Goal: Check status: Check status

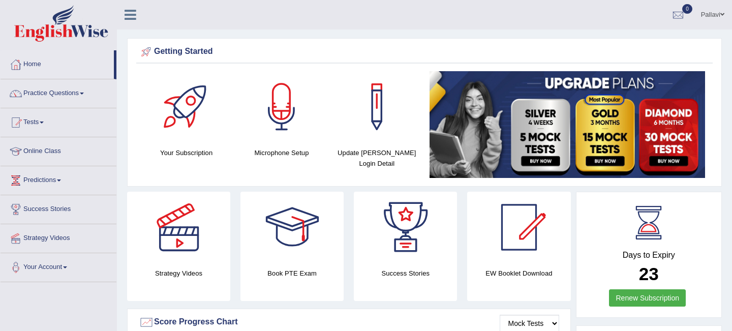
click at [34, 120] on link "Tests" at bounding box center [59, 120] width 116 height 25
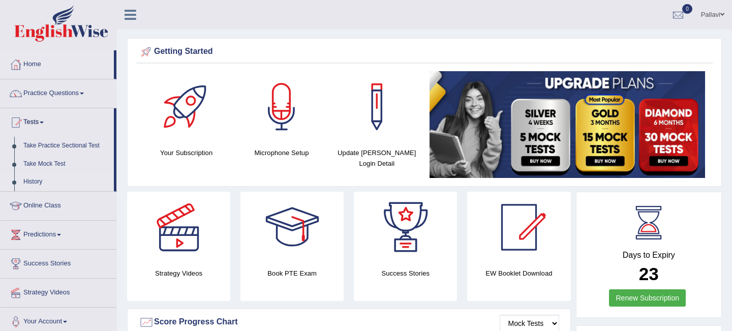
click at [36, 179] on link "History" at bounding box center [66, 182] width 95 height 18
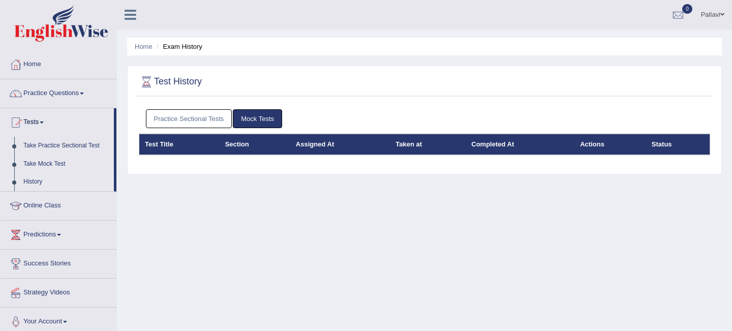
click at [224, 119] on link "Practice Sectional Tests" at bounding box center [189, 118] width 86 height 19
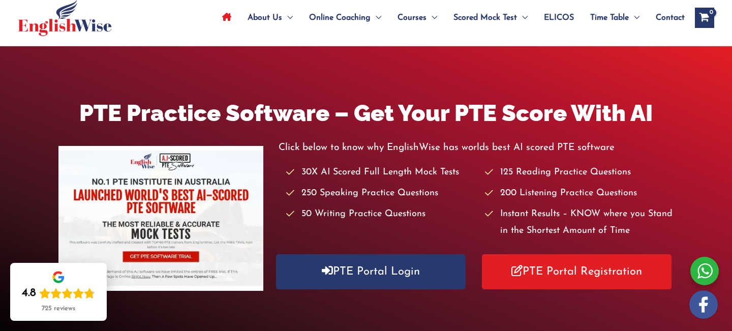
scroll to position [229, 0]
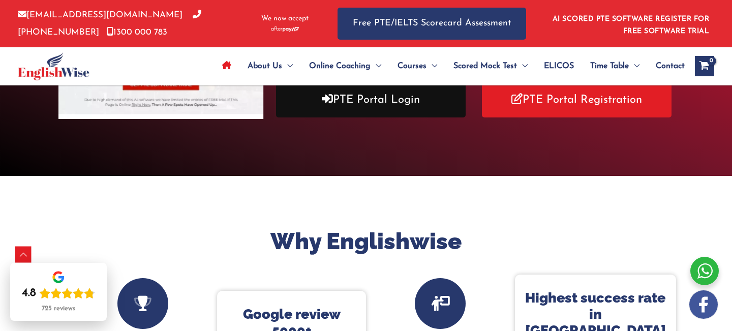
click at [361, 105] on link "PTE Portal Login" at bounding box center [371, 99] width 190 height 35
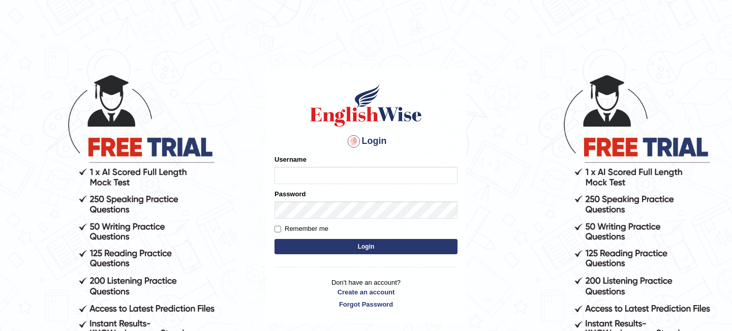
type input "pallaviverma95"
click at [338, 250] on button "Login" at bounding box center [366, 246] width 183 height 15
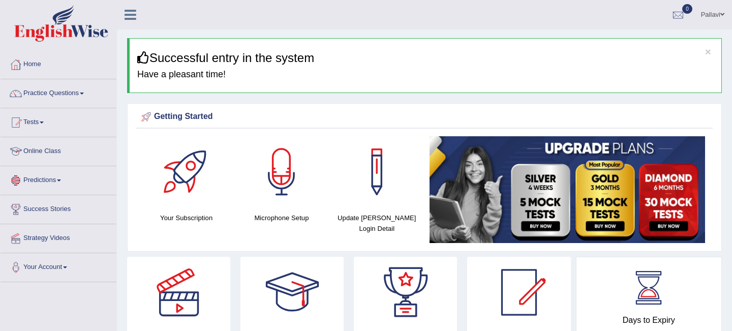
click at [43, 115] on link "Tests" at bounding box center [59, 120] width 116 height 25
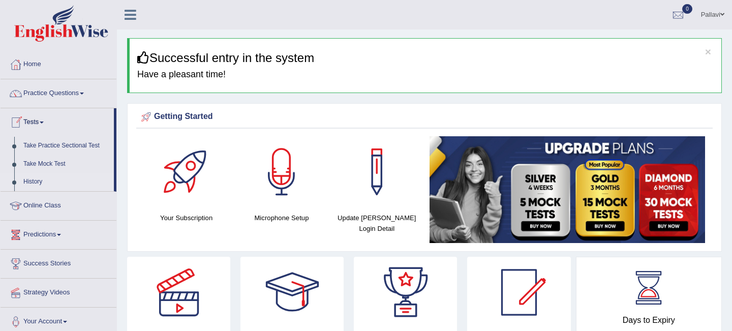
click at [39, 179] on link "History" at bounding box center [66, 182] width 95 height 18
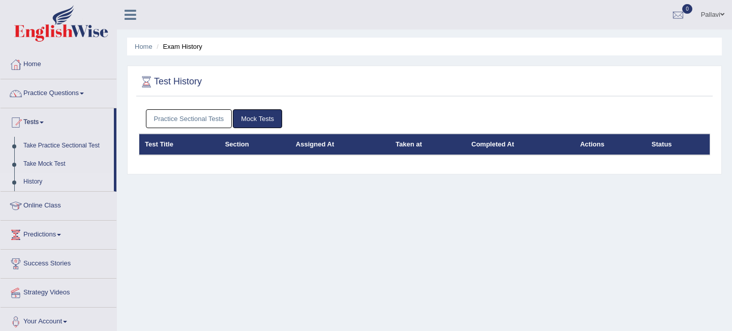
click at [219, 117] on link "Practice Sectional Tests" at bounding box center [189, 118] width 86 height 19
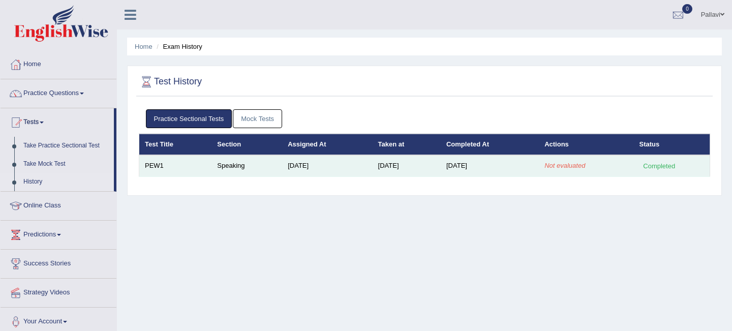
click at [657, 163] on div "Completed" at bounding box center [660, 166] width 40 height 11
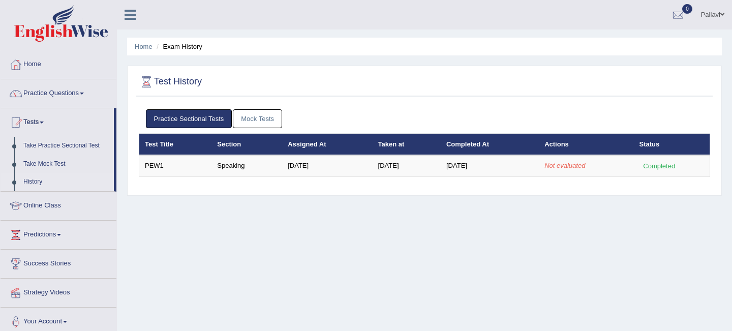
click at [561, 141] on th "Actions" at bounding box center [586, 144] width 95 height 21
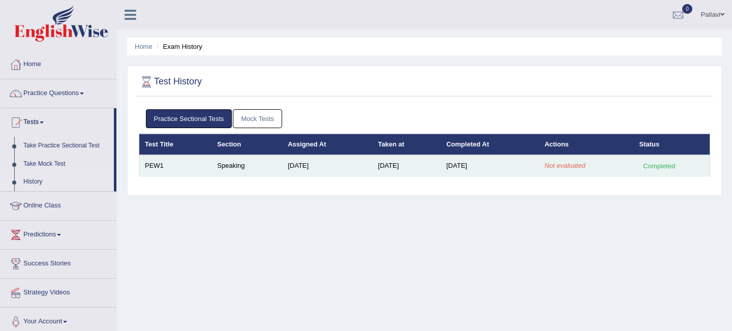
click at [153, 169] on td "PEW1" at bounding box center [175, 165] width 73 height 21
click at [153, 166] on td "PEW1" at bounding box center [175, 165] width 73 height 21
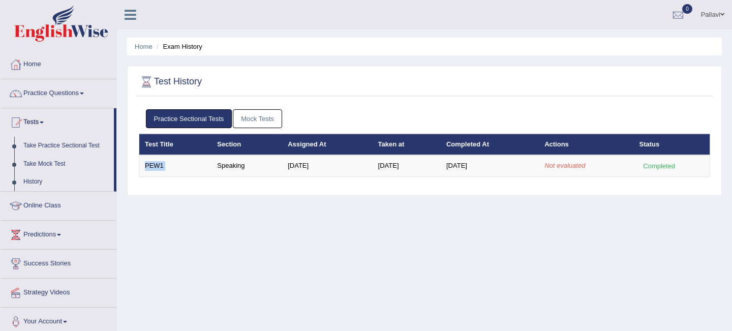
click at [45, 147] on link "Take Practice Sectional Test" at bounding box center [66, 146] width 95 height 18
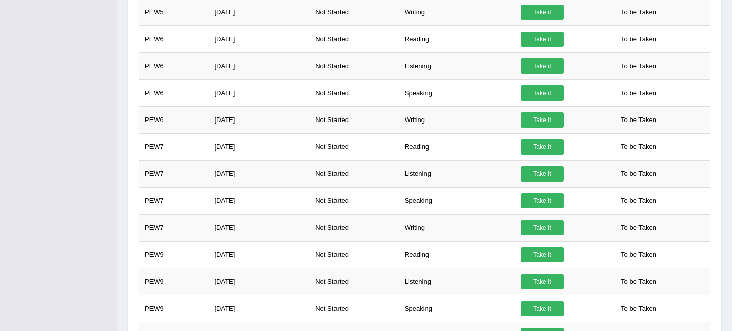
scroll to position [564, 0]
